Goal: Obtain resource: Download file/media

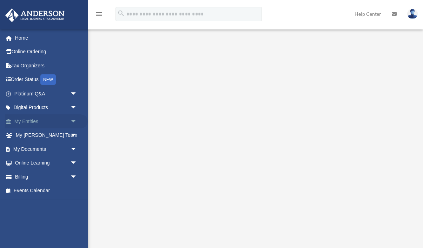
click at [72, 117] on span "arrow_drop_down" at bounding box center [77, 121] width 14 height 14
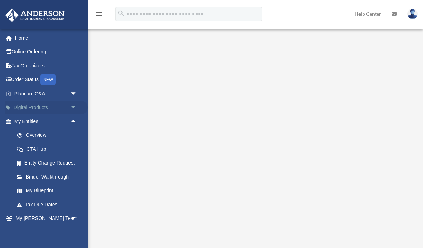
click at [72, 105] on span "arrow_drop_down" at bounding box center [77, 108] width 14 height 14
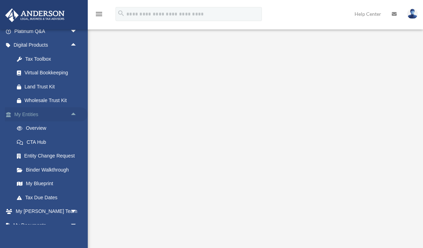
click at [73, 114] on span "arrow_drop_up" at bounding box center [77, 114] width 14 height 14
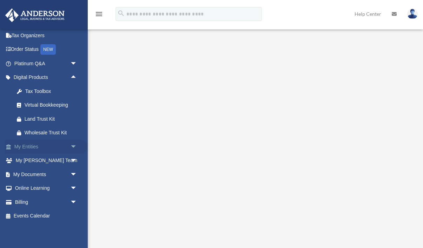
click at [74, 150] on span "arrow_drop_down" at bounding box center [77, 147] width 14 height 14
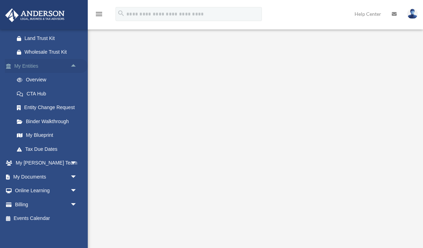
click at [73, 66] on span "arrow_drop_up" at bounding box center [77, 66] width 14 height 14
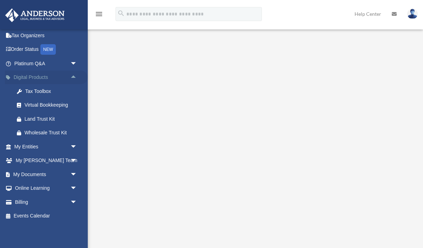
click at [74, 76] on span "arrow_drop_up" at bounding box center [77, 78] width 14 height 14
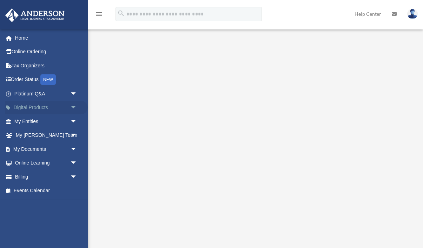
click at [76, 105] on span "arrow_drop_down" at bounding box center [77, 108] width 14 height 14
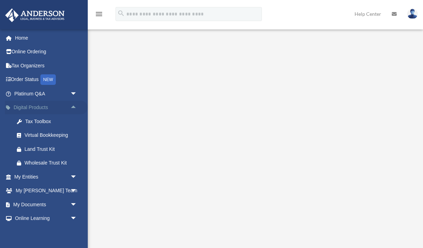
click at [76, 105] on span "arrow_drop_up" at bounding box center [77, 108] width 14 height 14
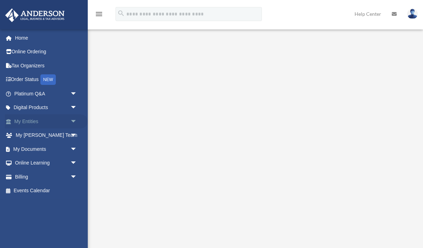
click at [74, 118] on span "arrow_drop_down" at bounding box center [77, 121] width 14 height 14
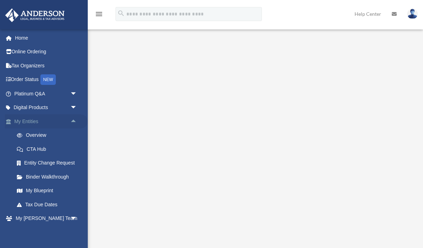
click at [74, 118] on span "arrow_drop_up" at bounding box center [77, 121] width 14 height 14
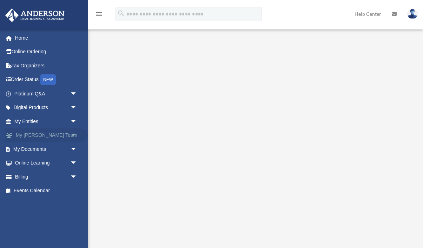
click at [73, 135] on span "arrow_drop_down" at bounding box center [77, 136] width 14 height 14
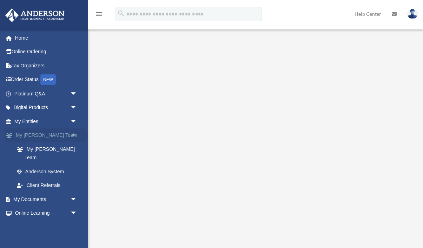
click at [73, 135] on span "arrow_drop_up" at bounding box center [77, 136] width 14 height 14
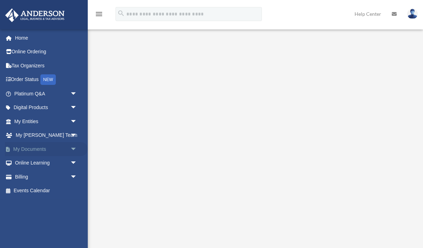
click at [73, 151] on span "arrow_drop_down" at bounding box center [77, 149] width 14 height 14
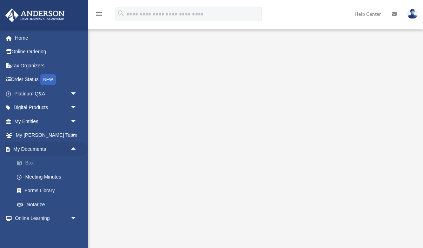
click at [40, 165] on link "Box" at bounding box center [49, 163] width 78 height 14
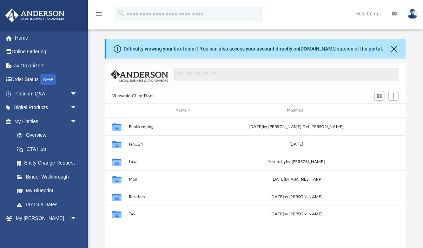
scroll to position [159, 302]
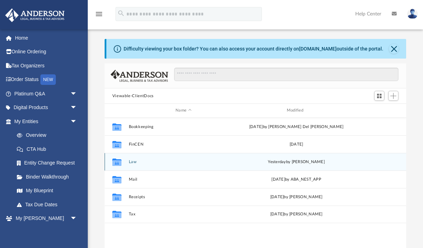
click at [117, 163] on icon "grid" at bounding box center [116, 163] width 9 height 6
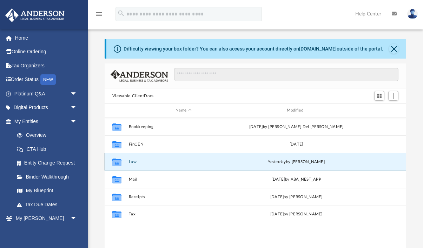
click at [117, 163] on icon "grid" at bounding box center [116, 163] width 9 height 6
click at [118, 162] on icon "grid" at bounding box center [116, 163] width 9 height 6
click at [144, 162] on button "Law" at bounding box center [184, 162] width 110 height 5
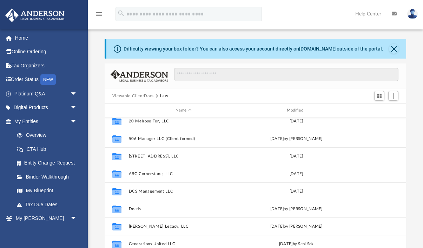
scroll to position [43, 0]
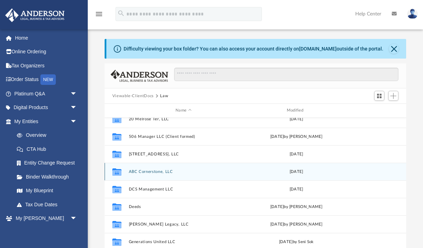
click at [119, 172] on icon "grid" at bounding box center [116, 173] width 9 height 6
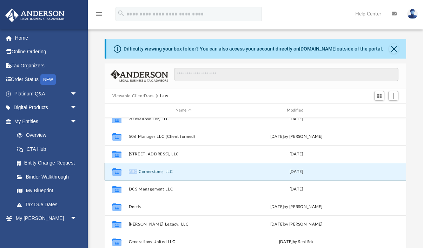
click at [119, 172] on icon "grid" at bounding box center [116, 173] width 9 height 6
click at [152, 174] on div "Collaborated Folder ABC Cornerstone, LLC [DATE]" at bounding box center [256, 172] width 302 height 18
click at [156, 170] on button "ABC Cornerstone, LLC" at bounding box center [184, 172] width 110 height 5
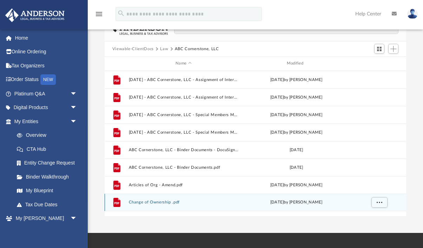
scroll to position [59, 0]
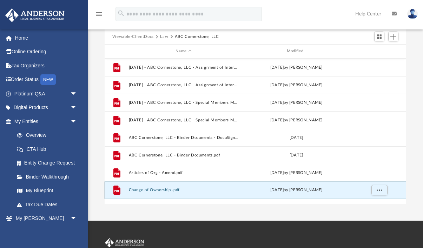
click at [159, 188] on button "Change of Ownership .pdf" at bounding box center [184, 190] width 110 height 5
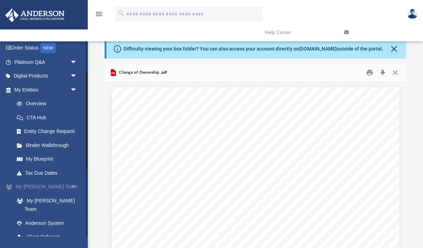
scroll to position [37, 0]
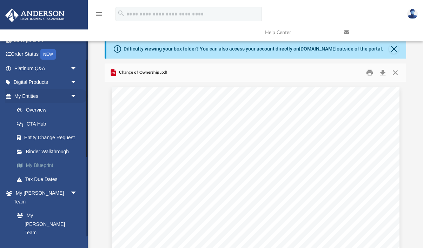
click at [53, 168] on link "My Blueprint" at bounding box center [49, 166] width 78 height 14
